Goal: Transaction & Acquisition: Purchase product/service

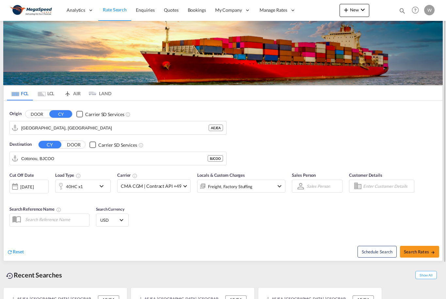
click at [99, 185] on md-icon "icon-chevron-down" at bounding box center [103, 187] width 11 height 8
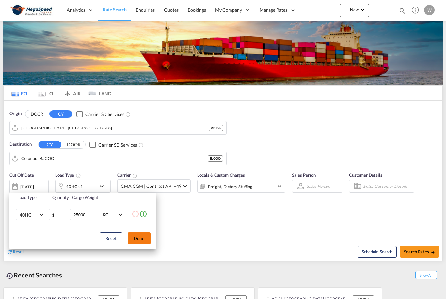
click at [140, 245] on button "Done" at bounding box center [139, 239] width 23 height 12
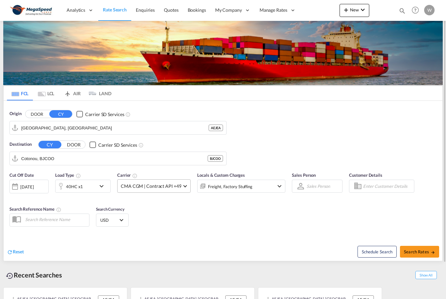
click at [180, 187] on md-select-value "CMA CGM | Contract API +49" at bounding box center [154, 186] width 73 height 13
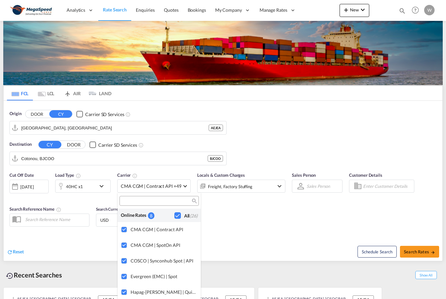
click at [245, 235] on md-backdrop at bounding box center [223, 149] width 446 height 299
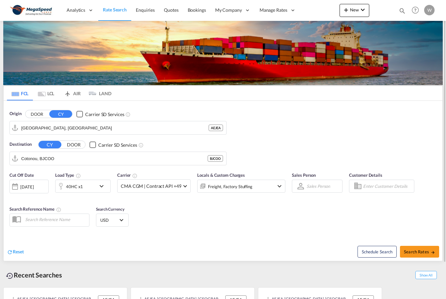
click at [270, 189] on div "Freight, Factory Stuffing" at bounding box center [241, 186] width 88 height 13
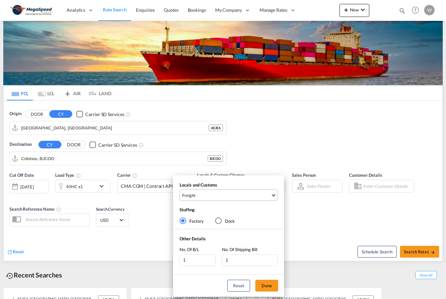
click at [256, 196] on span "Freight" at bounding box center [226, 196] width 88 height 6
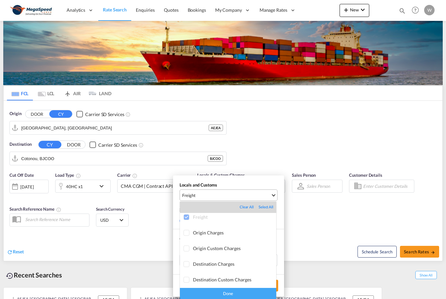
scroll to position [3, 0]
click at [267, 295] on div "Done" at bounding box center [228, 293] width 96 height 11
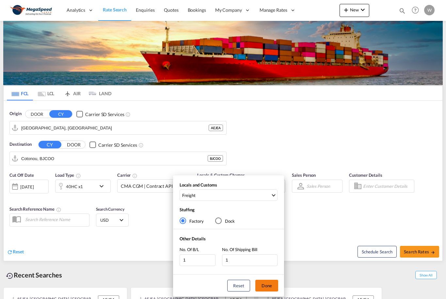
click at [256, 286] on button "Done" at bounding box center [266, 286] width 23 height 12
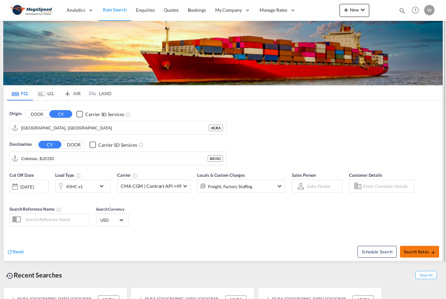
click at [424, 255] on button "Search Rates" at bounding box center [419, 252] width 39 height 12
type input "AEJEA to BJCOO / [DATE]"
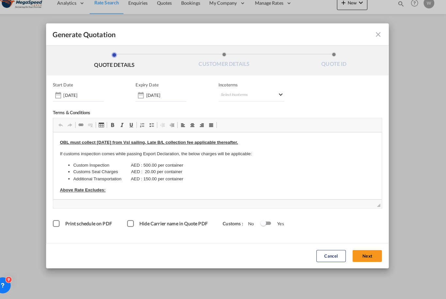
click at [56, 229] on form "Start Date [DATE] Expiry Date [DATE] Incoterms Select Incoterms EXW - import Ex…" at bounding box center [223, 183] width 335 height 205
click at [62, 222] on div "Print schedule on PDF" at bounding box center [65, 225] width 7 height 7
click at [361, 251] on button "Next" at bounding box center [369, 257] width 29 height 12
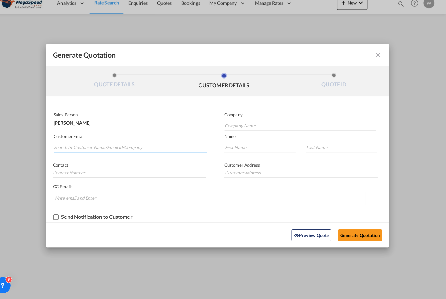
click at [127, 146] on input "Search by Customer Name/Email Id/Company" at bounding box center [138, 151] width 150 height 10
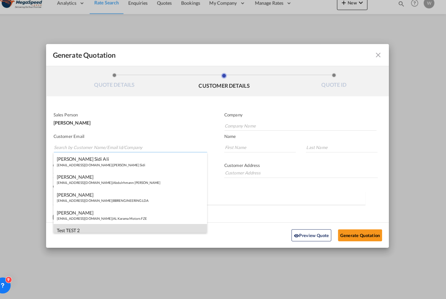
click at [96, 226] on div "Test TEST 2 [EMAIL_ADDRESS][DOMAIN_NAME] | test c" at bounding box center [138, 235] width 150 height 18
type input "test c"
type input "[EMAIL_ADDRESS][DOMAIN_NAME]"
type input "Test"
type input "TEST 2"
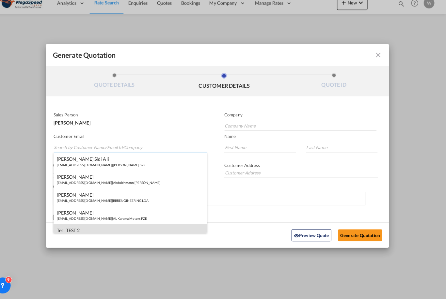
type input "123344556789"
type input "test"
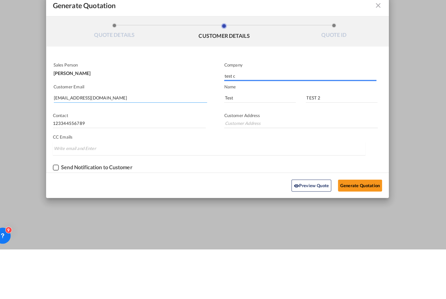
type input "test"
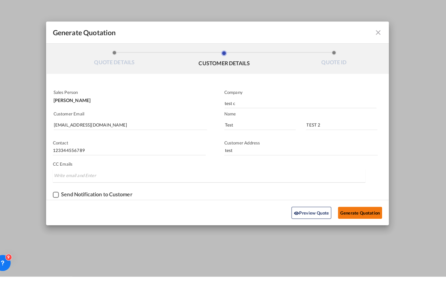
click at [345, 231] on button "Generate Quotation" at bounding box center [362, 237] width 43 height 12
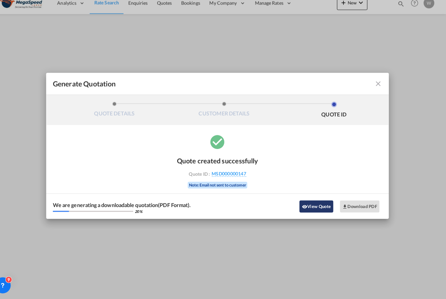
click at [308, 208] on button "View Quote" at bounding box center [319, 209] width 33 height 12
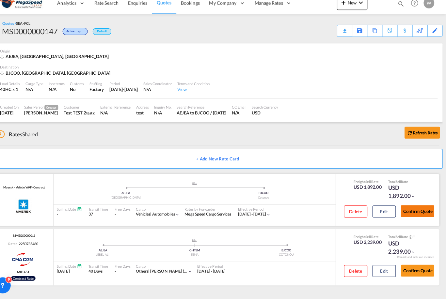
click at [418, 208] on button "Confirm Quote" at bounding box center [418, 214] width 33 height 12
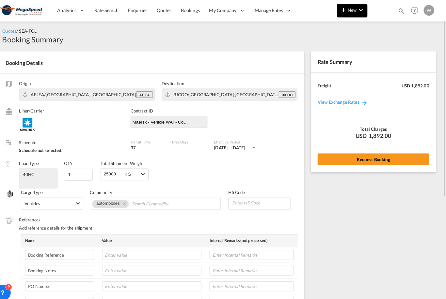
click at [359, 13] on md-icon "icon-chevron-down" at bounding box center [363, 10] width 8 height 8
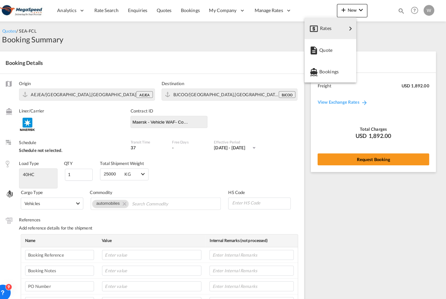
click at [232, 39] on md-backdrop at bounding box center [223, 149] width 446 height 299
